Goal: Information Seeking & Learning: Check status

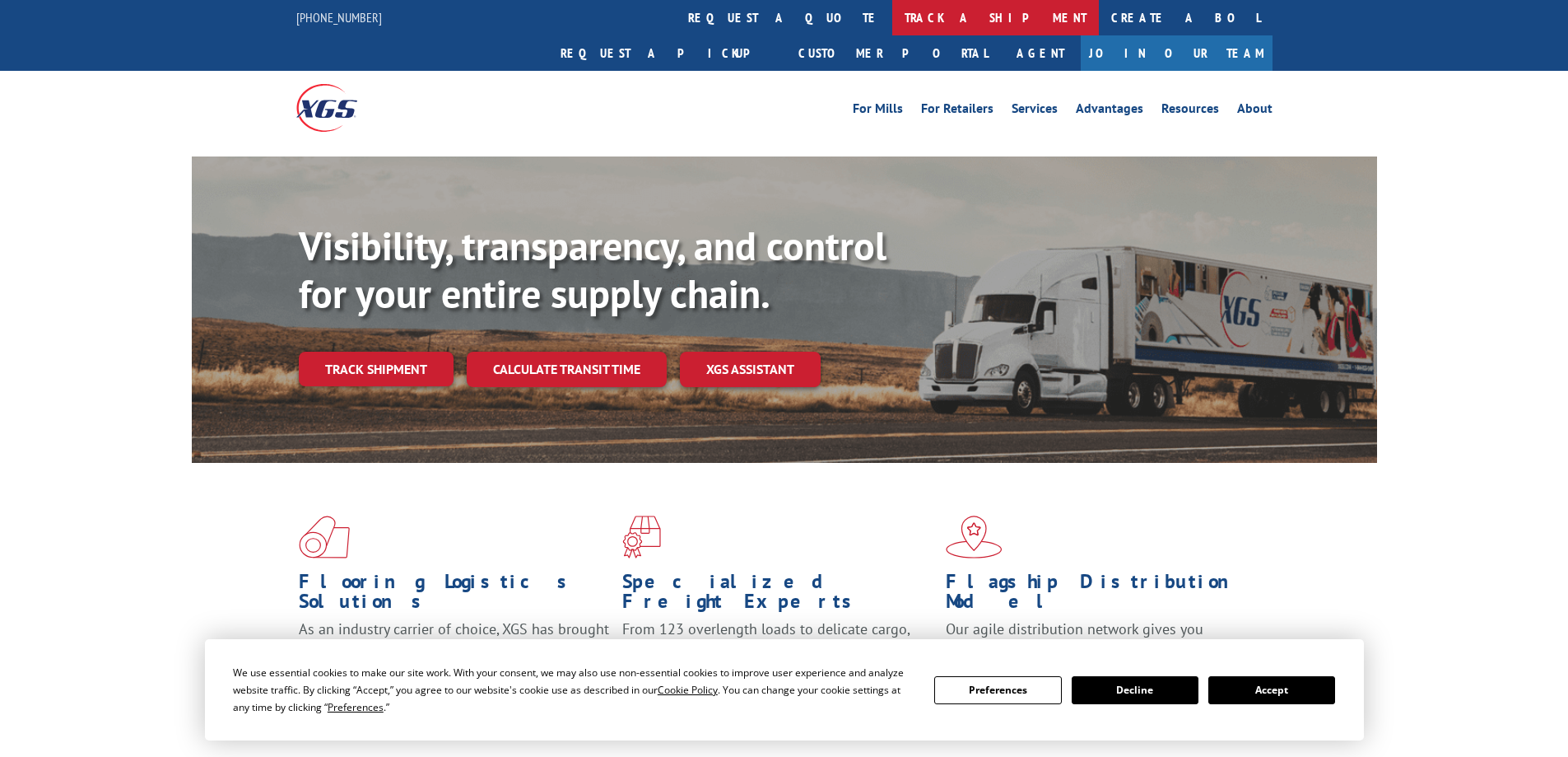
click at [893, 16] on link "track a shipment" at bounding box center [996, 17] width 207 height 36
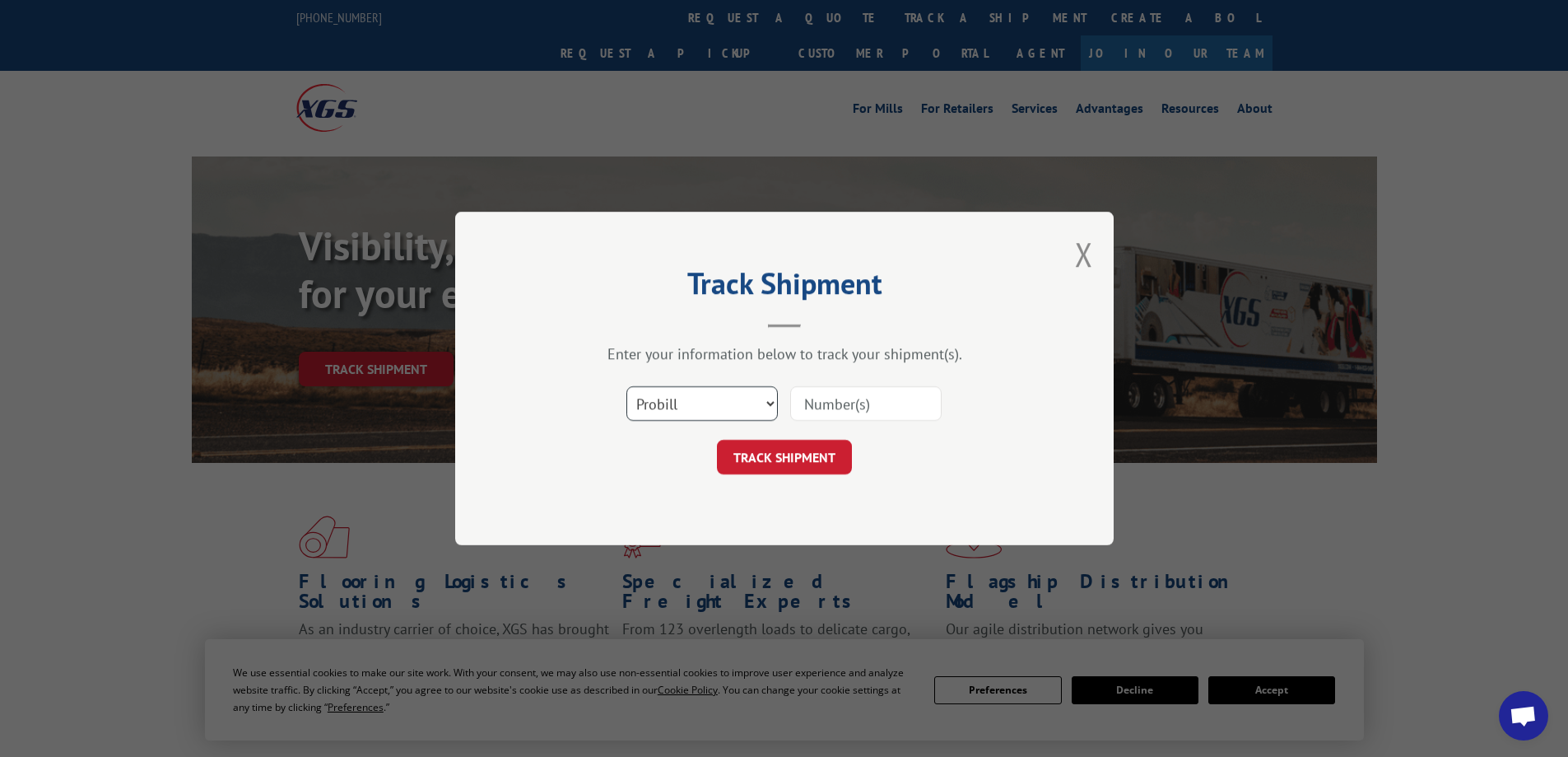
click at [672, 390] on select "Select category... Probill BOL PO" at bounding box center [703, 404] width 152 height 35
select select "po"
click at [627, 387] on select "Select category... Probill BOL PO" at bounding box center [703, 404] width 152 height 35
click at [872, 413] on input at bounding box center [866, 404] width 152 height 35
paste input "01462133"
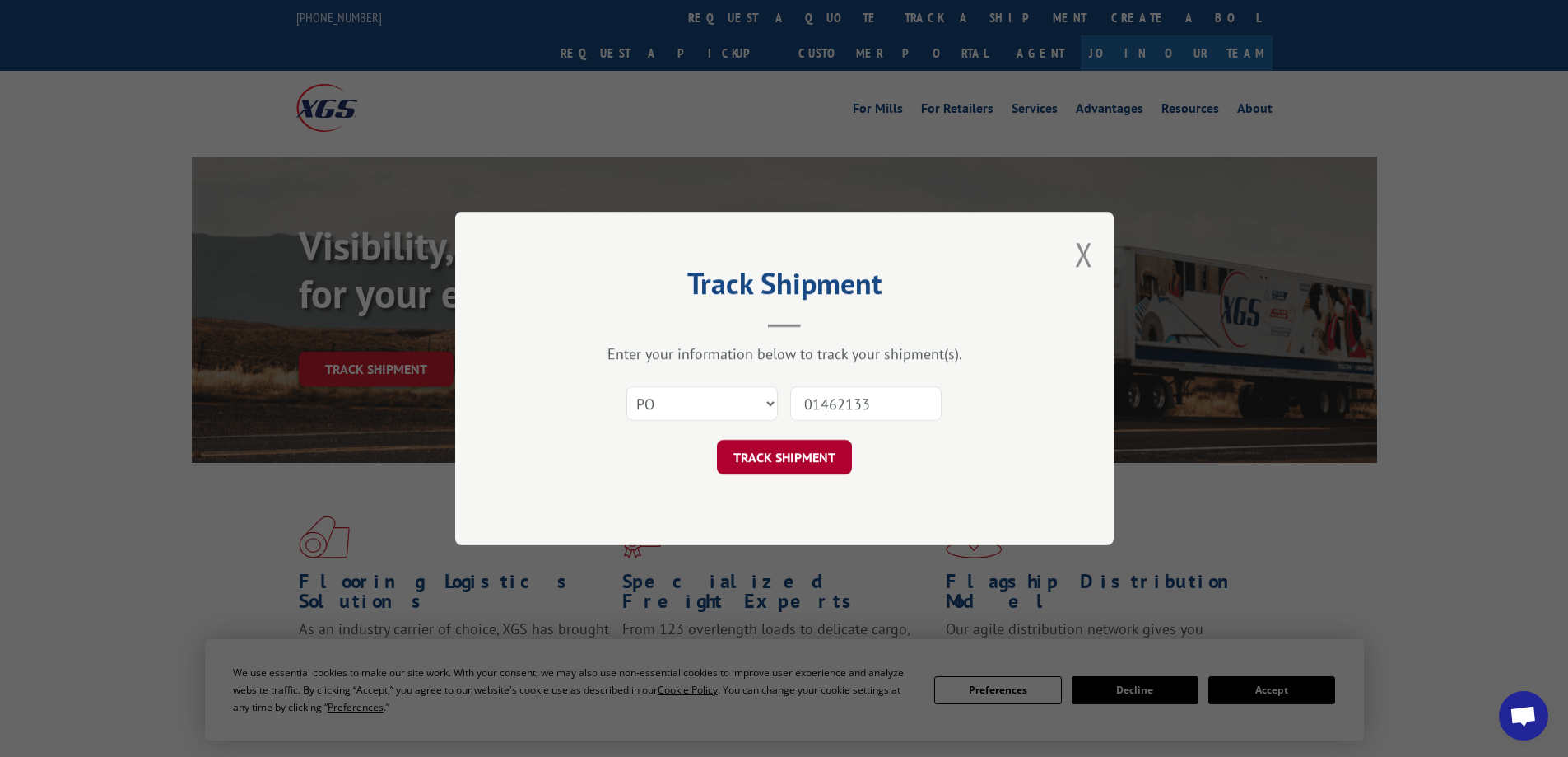
type input "01462133"
click at [831, 464] on button "TRACK SHIPMENT" at bounding box center [785, 457] width 135 height 35
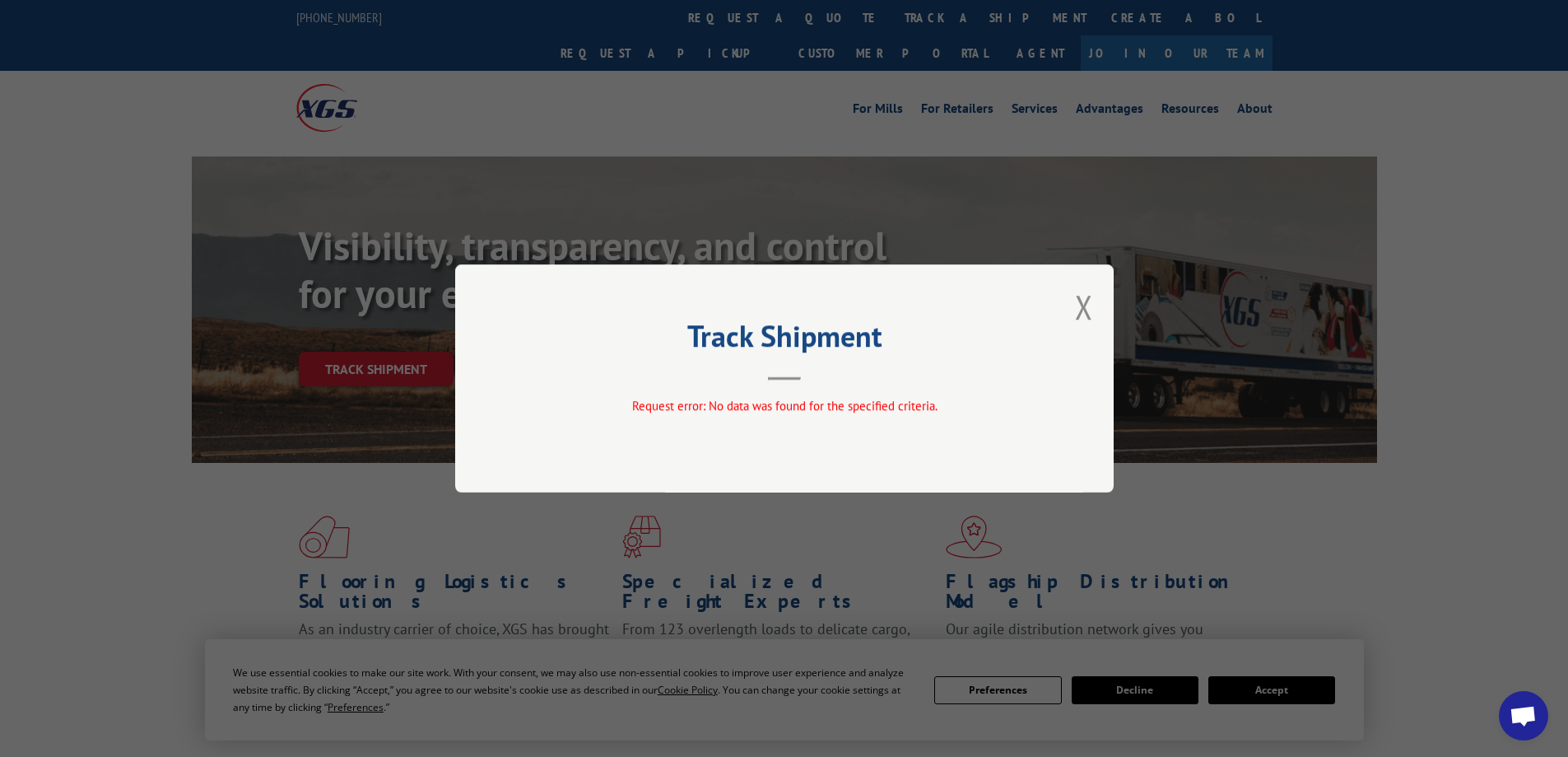
click at [1074, 304] on div "Track Shipment Request error: No data was found for the specified criteria." at bounding box center [784, 378] width 659 height 229
click at [1087, 304] on button "Close modal" at bounding box center [1085, 307] width 18 height 44
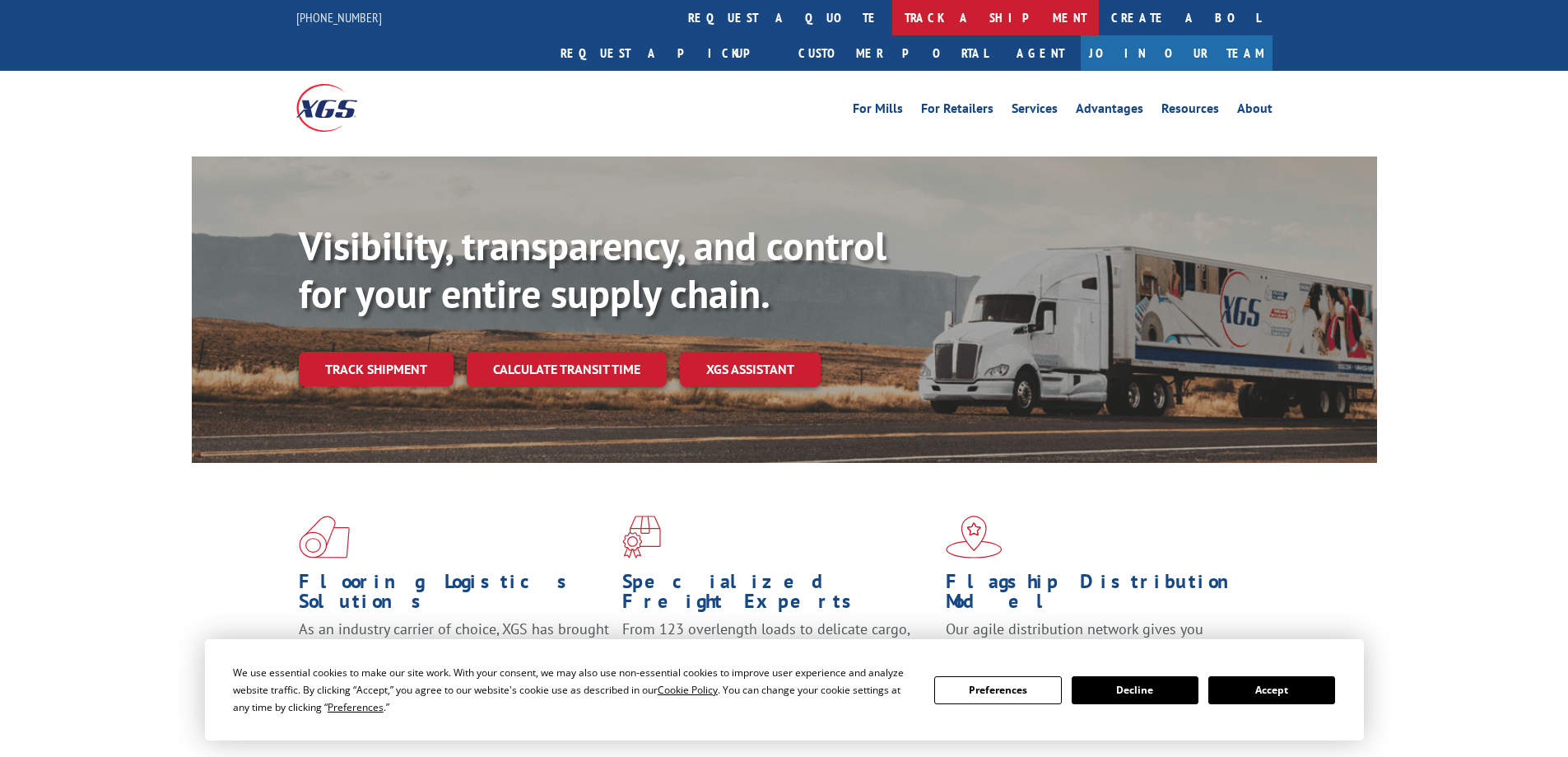
click at [893, 13] on link "track a shipment" at bounding box center [996, 17] width 207 height 36
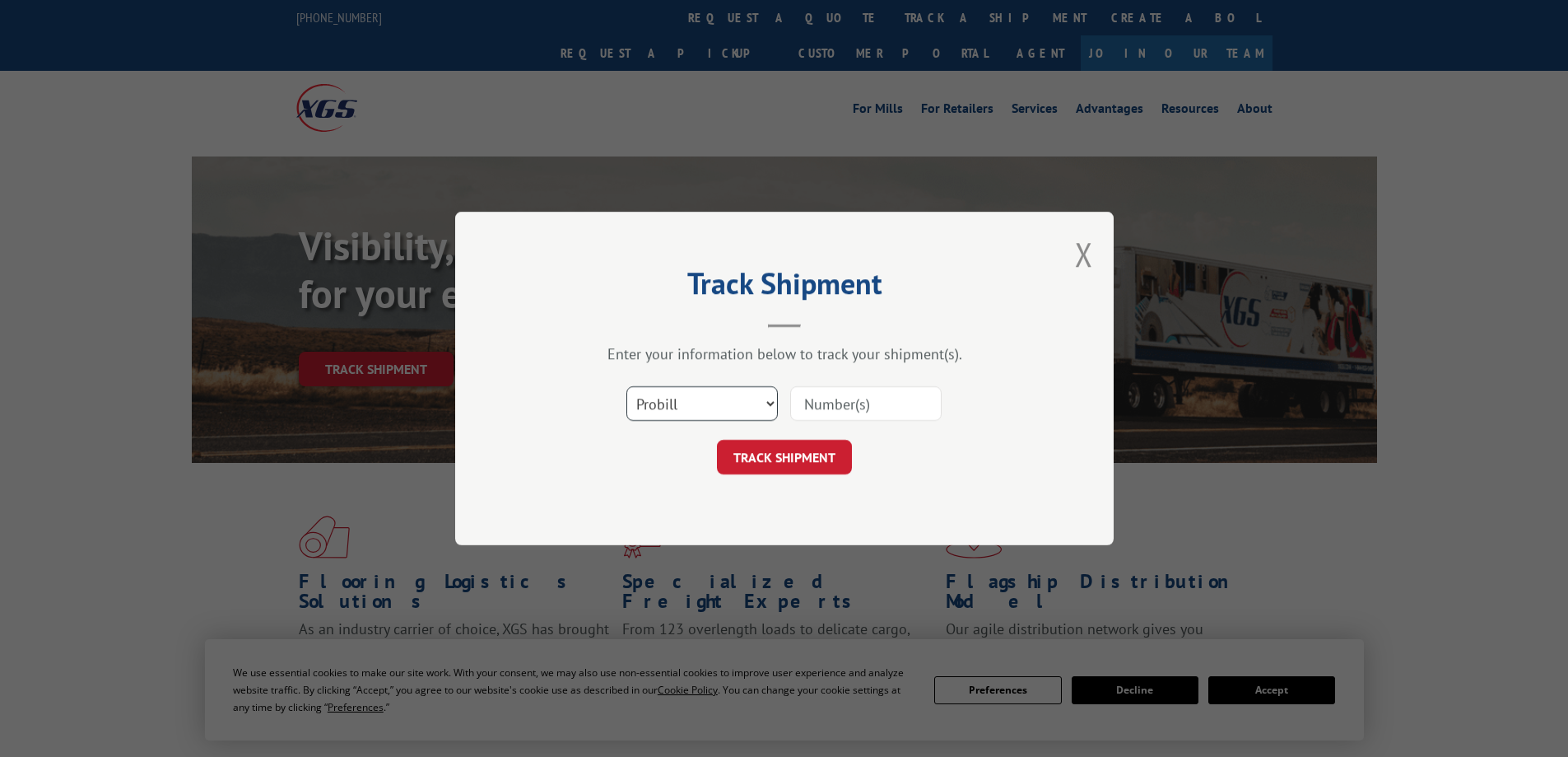
drag, startPoint x: 777, startPoint y: 397, endPoint x: 794, endPoint y: 397, distance: 17.0
click at [781, 397] on div "Select category... Probill BOL PO" at bounding box center [784, 403] width 494 height 54
click at [794, 397] on input at bounding box center [866, 404] width 152 height 35
paste input "01462133"
type input "01462133"
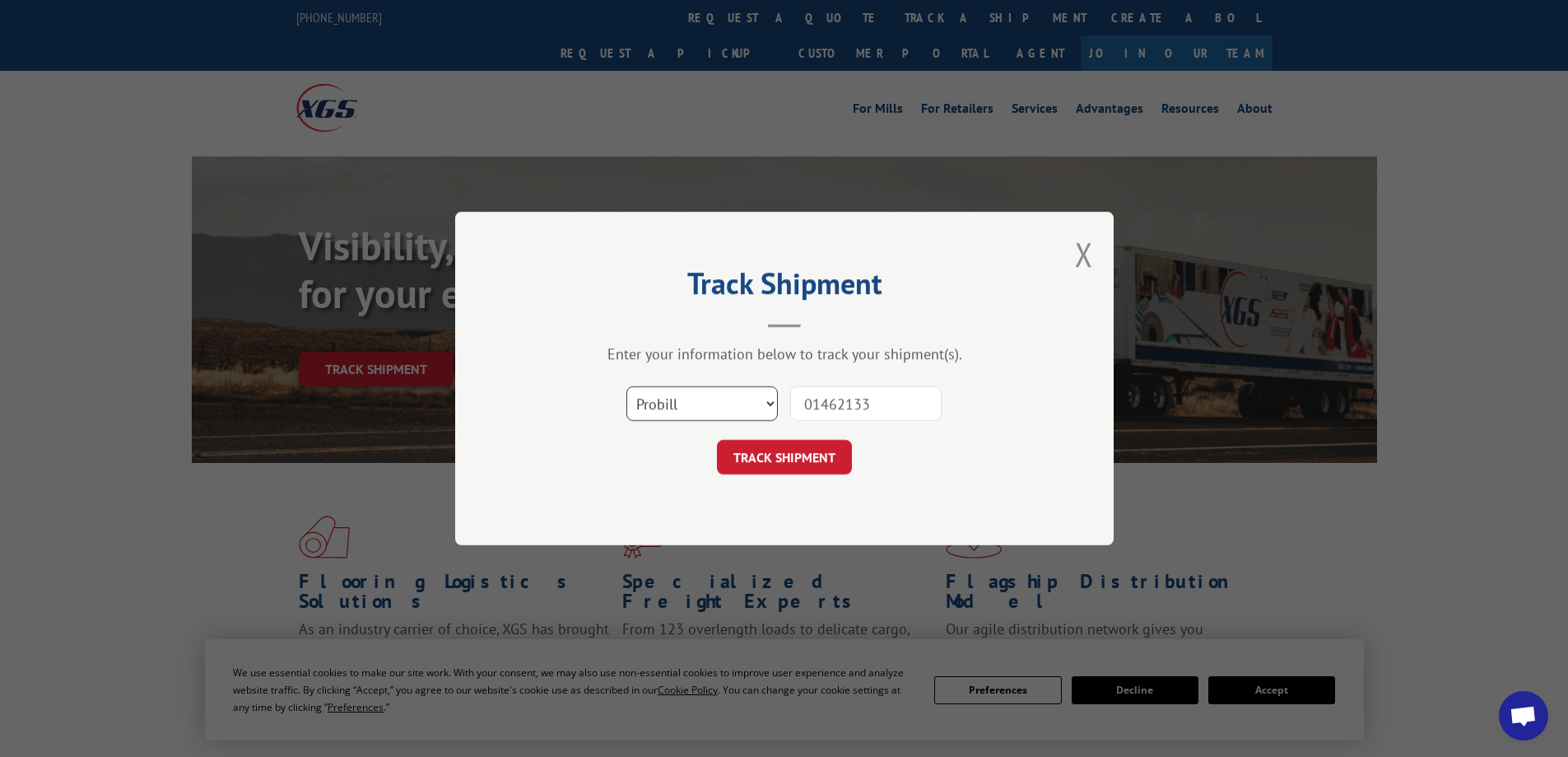
click at [721, 404] on select "Select category... Probill BOL PO" at bounding box center [703, 404] width 152 height 35
select select "po"
click at [627, 387] on select "Select category... Probill BOL PO" at bounding box center [703, 404] width 152 height 35
click at [811, 453] on button "TRACK SHIPMENT" at bounding box center [785, 457] width 135 height 35
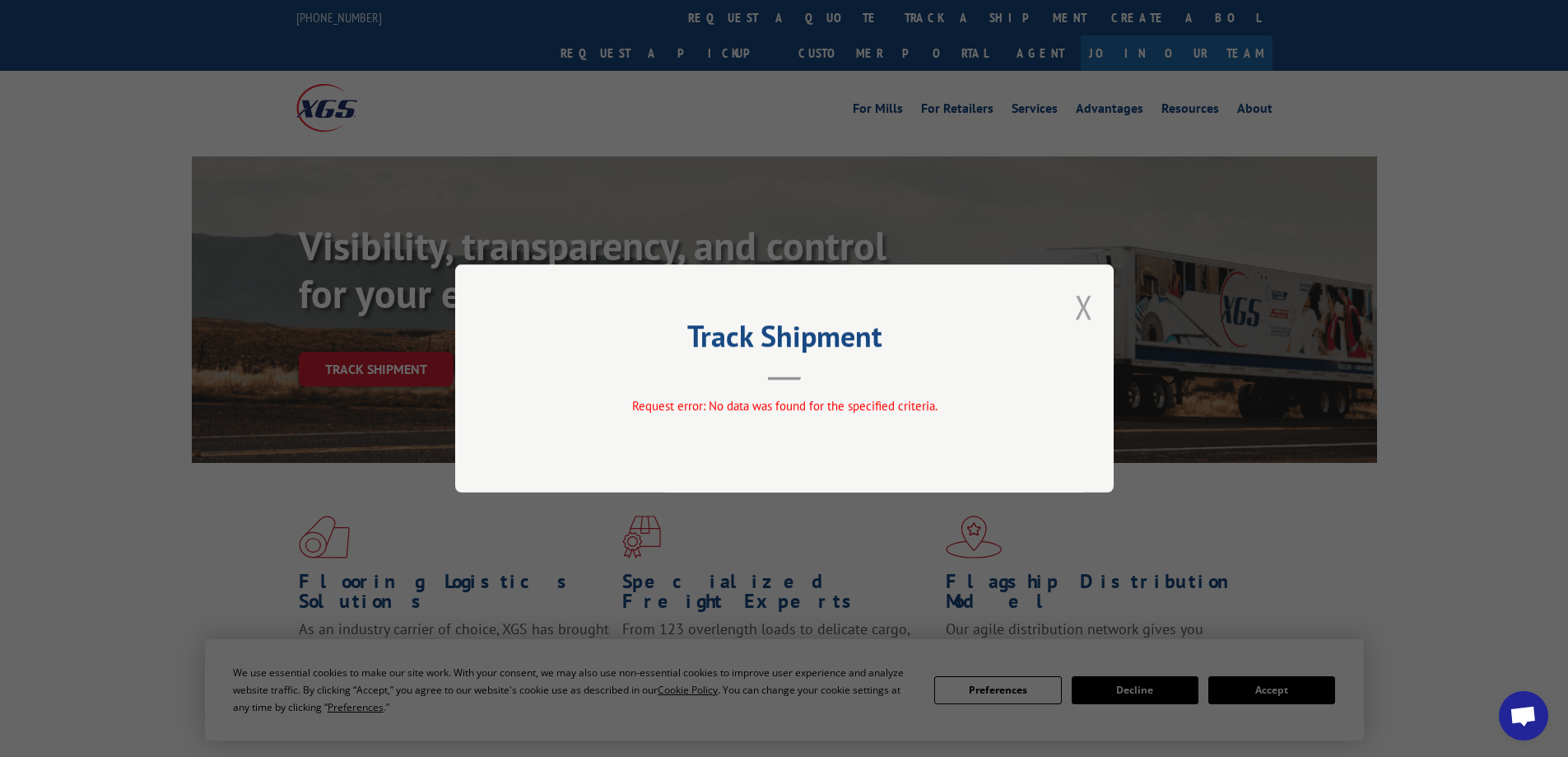
click at [1092, 295] on button "Close modal" at bounding box center [1085, 307] width 18 height 44
